Goal: Information Seeking & Learning: Learn about a topic

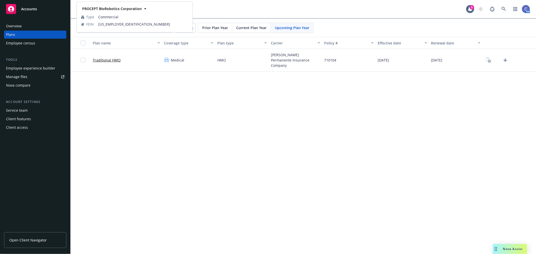
click at [302, 26] on span "Upcoming Plan Year" at bounding box center [292, 27] width 34 height 5
click at [168, 28] on input "[PERSON_NAME]" at bounding box center [125, 28] width 96 height 10
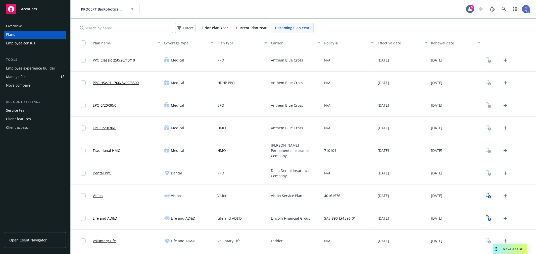
click at [119, 61] on link "PPO Classic 250/20/40/10" at bounding box center [114, 60] width 42 height 5
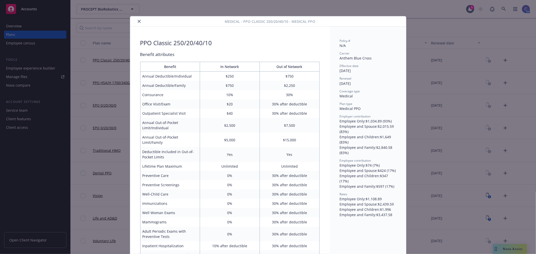
scroll to position [15, 0]
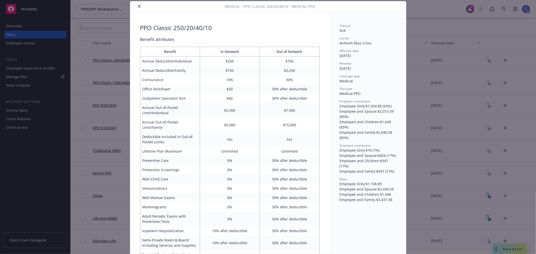
click at [138, 7] on icon "close" at bounding box center [139, 6] width 3 height 3
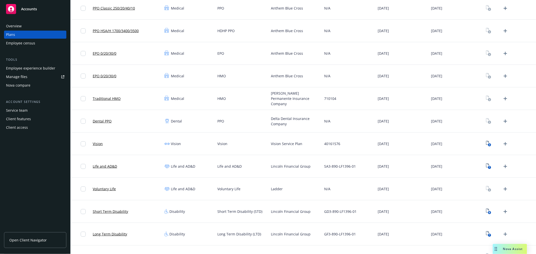
scroll to position [56, 0]
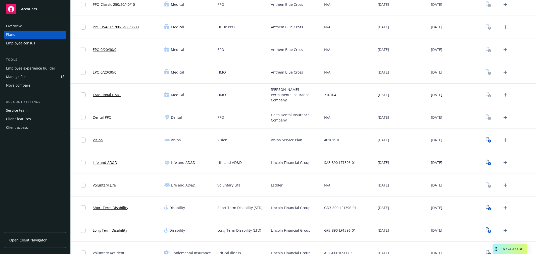
click at [106, 183] on link "Voluntary Life" at bounding box center [104, 185] width 23 height 5
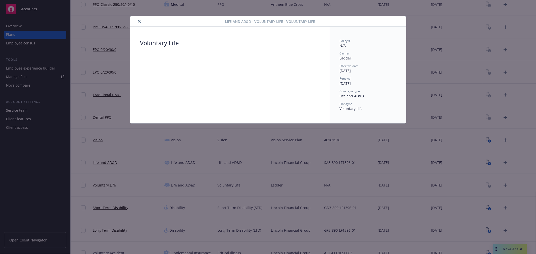
click at [141, 18] on div at bounding box center [178, 21] width 93 height 6
click at [141, 23] on button "close" at bounding box center [139, 21] width 6 height 6
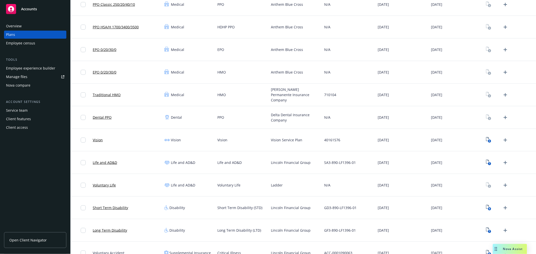
click at [107, 94] on link "Traditional HMO" at bounding box center [107, 94] width 28 height 5
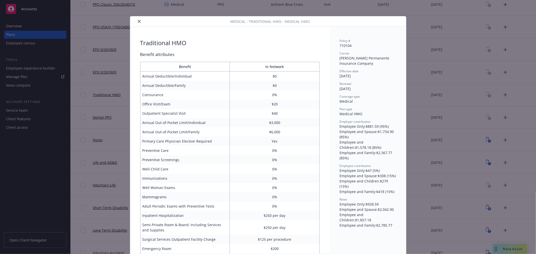
scroll to position [15, 0]
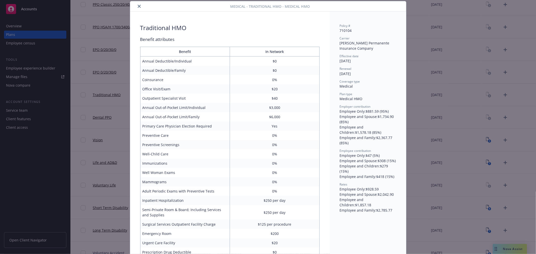
click at [138, 7] on icon "close" at bounding box center [139, 6] width 3 height 3
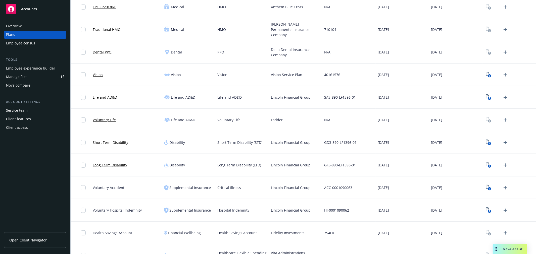
scroll to position [383, 0]
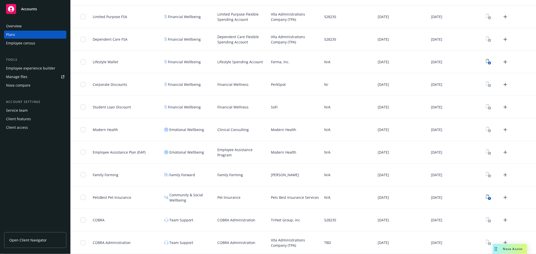
click at [112, 196] on span "PetsBest Pet Insurance" at bounding box center [112, 197] width 38 height 5
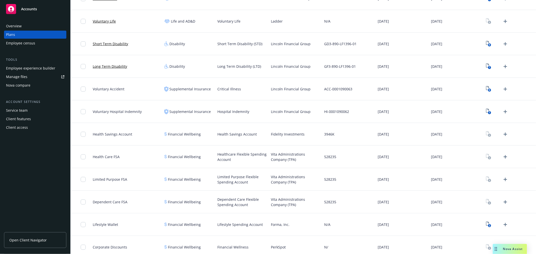
scroll to position [215, 0]
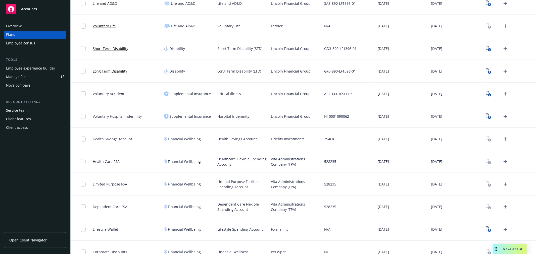
click at [98, 163] on span "Health Care FSA" at bounding box center [106, 161] width 27 height 5
click at [106, 141] on span "Health Savings Account" at bounding box center [112, 138] width 39 height 5
drag, startPoint x: 106, startPoint y: 138, endPoint x: 111, endPoint y: 126, distance: 12.9
click at [107, 137] on span "Health Savings Account" at bounding box center [112, 138] width 39 height 5
click at [112, 117] on span "Voluntary Hospital Indemnity" at bounding box center [117, 116] width 49 height 5
